Goal: Use online tool/utility: Utilize a website feature to perform a specific function

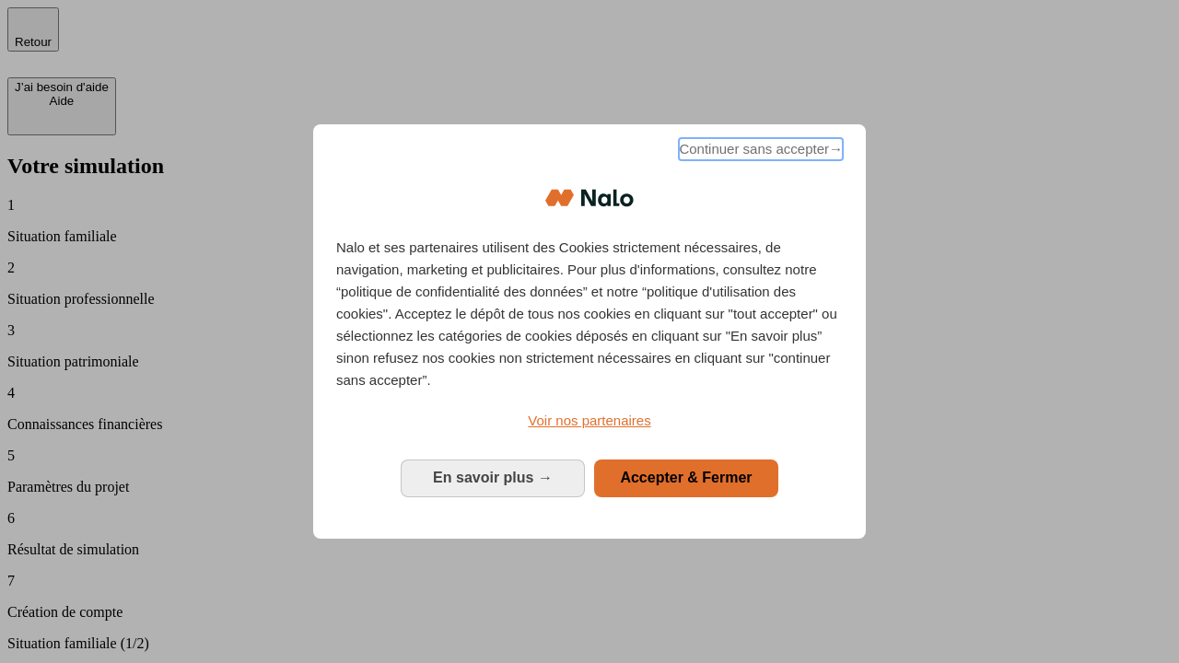
click at [759, 152] on span "Continuer sans accepter →" at bounding box center [761, 149] width 164 height 22
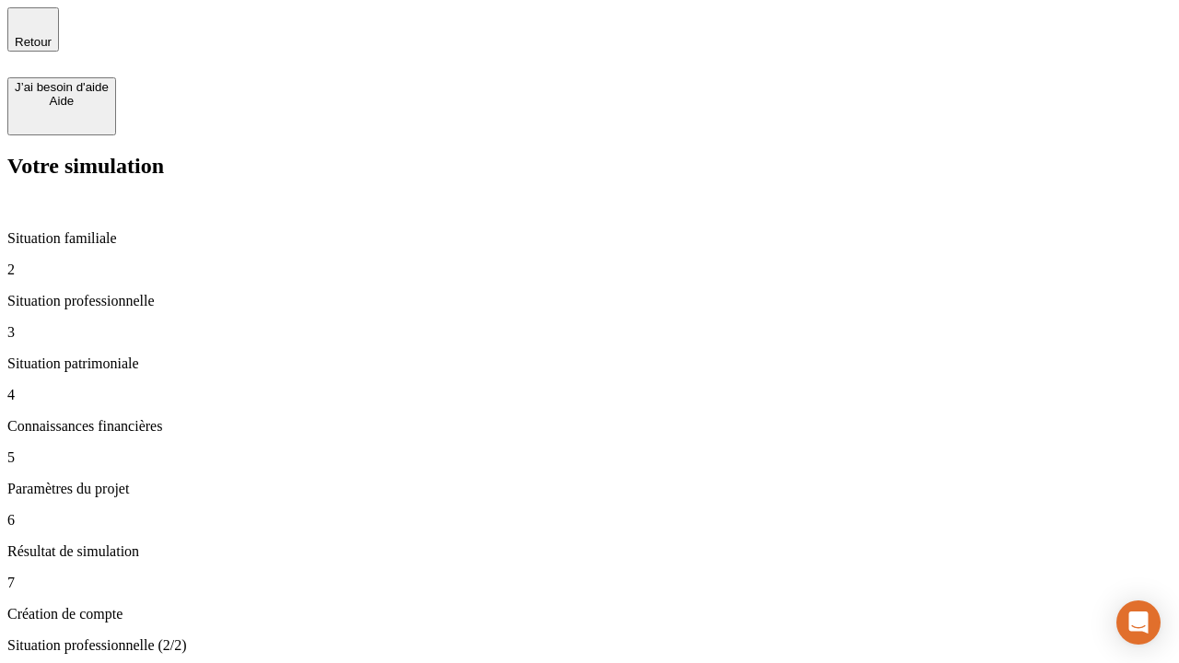
type input "30 000"
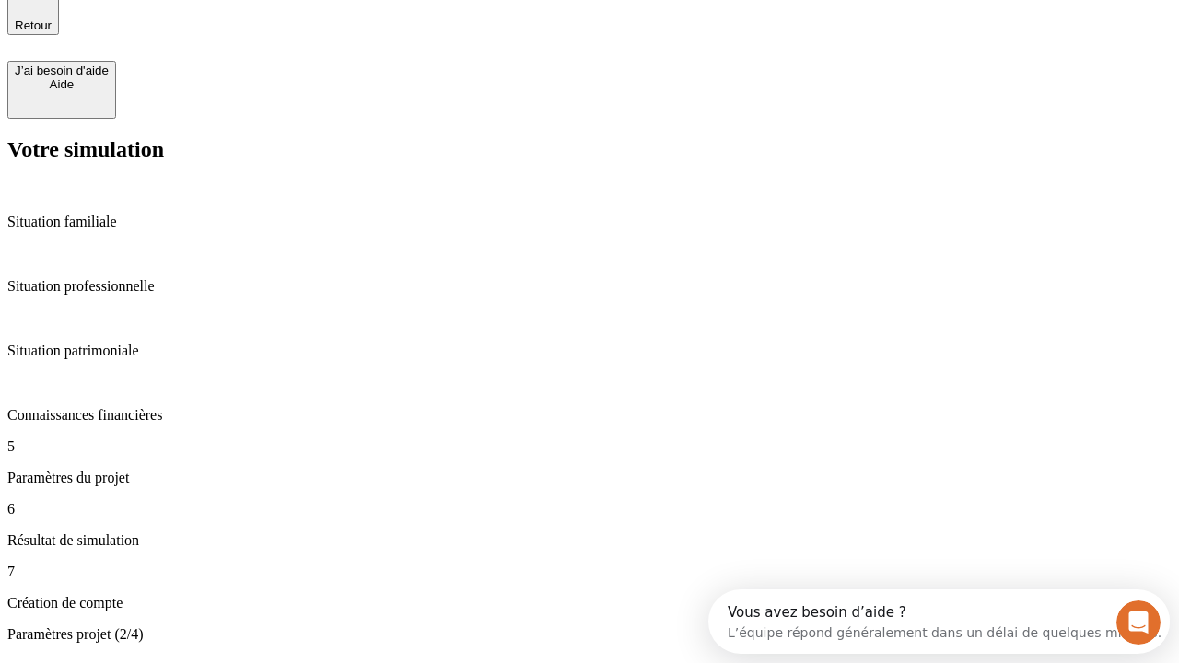
type input "25"
type input "64"
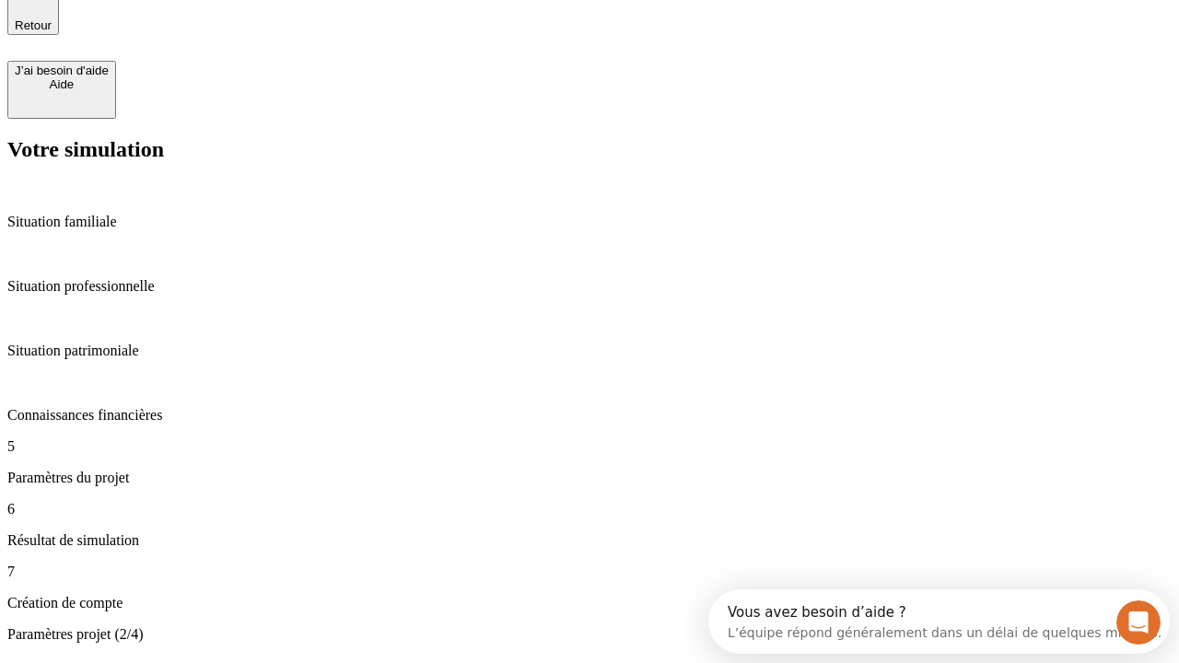
type input "1 000"
type input "640"
